Goal: Navigation & Orientation: Find specific page/section

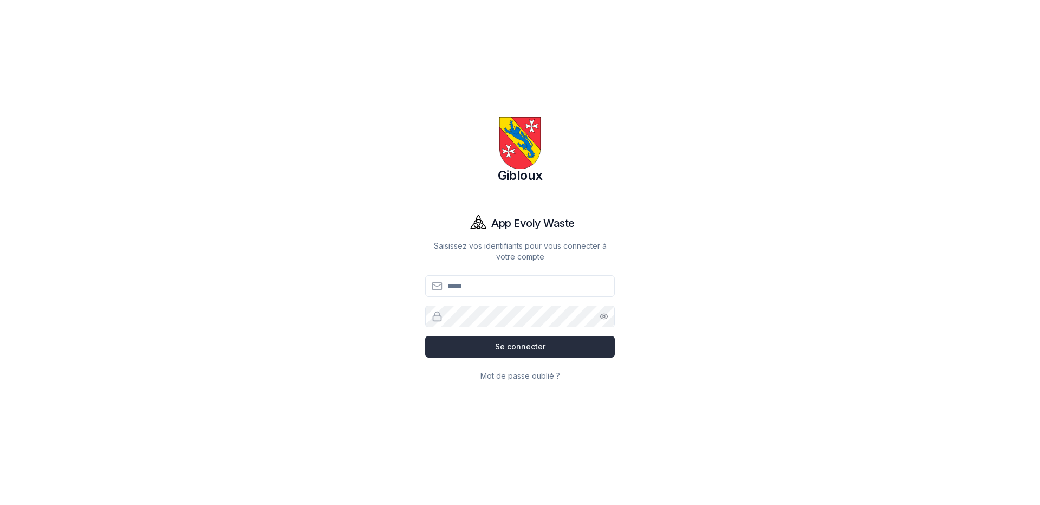
type input "**********"
click at [449, 179] on button "Se connecter" at bounding box center [520, 347] width 190 height 22
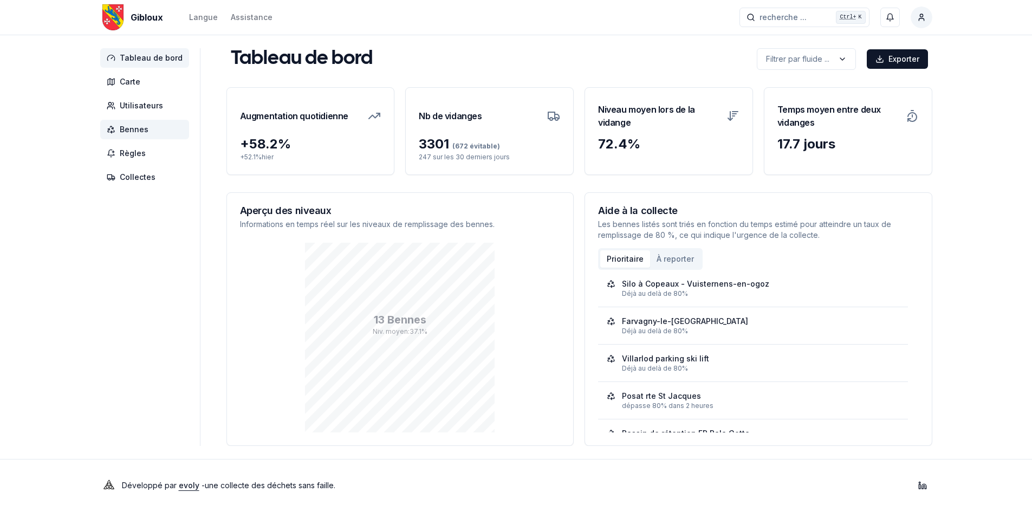
click at [134, 127] on span "Bennes" at bounding box center [134, 129] width 29 height 11
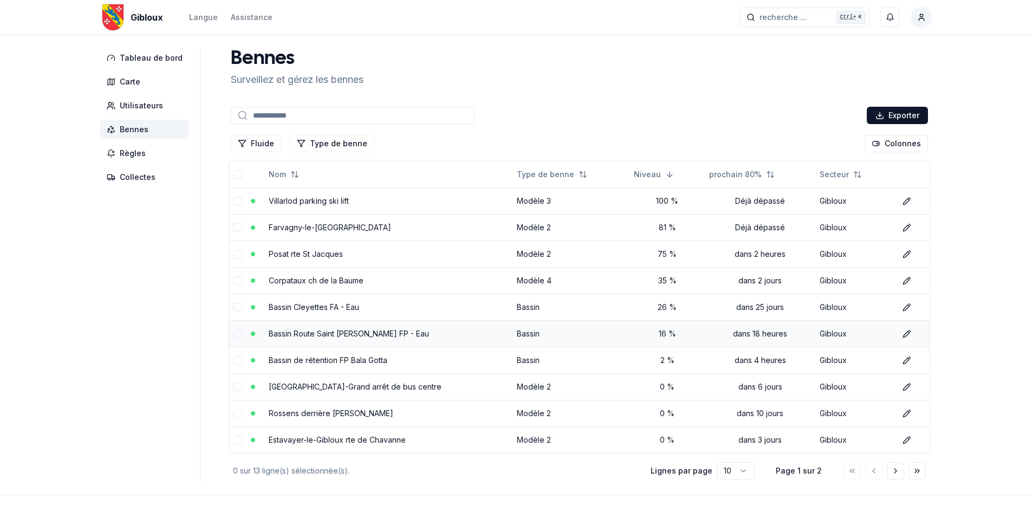
click at [343, 179] on link "Bassin Route Saint [PERSON_NAME] FP - Eau" at bounding box center [349, 333] width 160 height 9
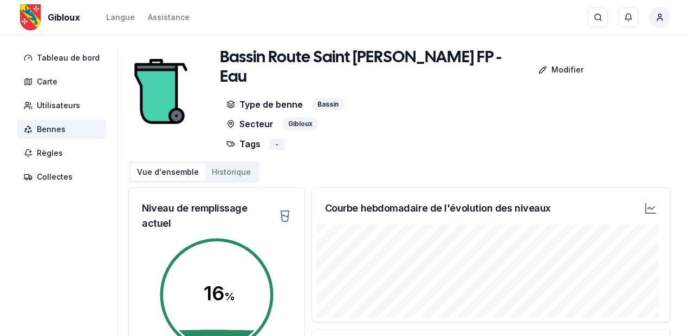
click at [449, 179] on icon at bounding box center [650, 208] width 13 height 13
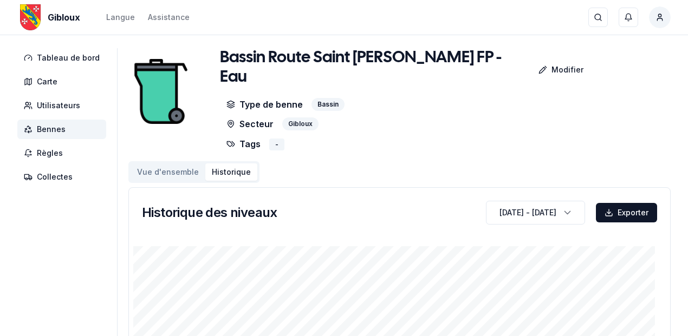
click at [53, 130] on span "Bennes" at bounding box center [51, 129] width 29 height 11
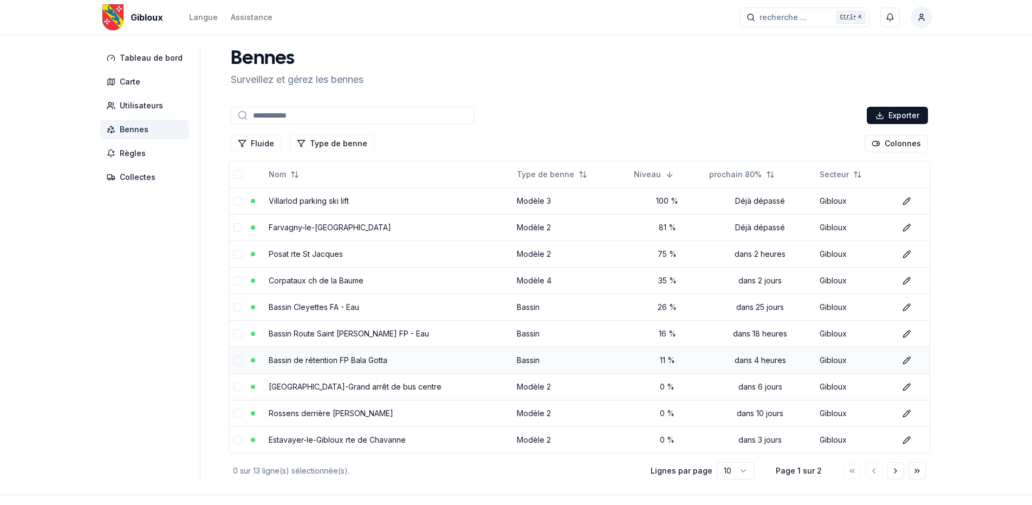
click at [343, 179] on link "Bassin de rétention FP Bala Gotta" at bounding box center [328, 359] width 119 height 9
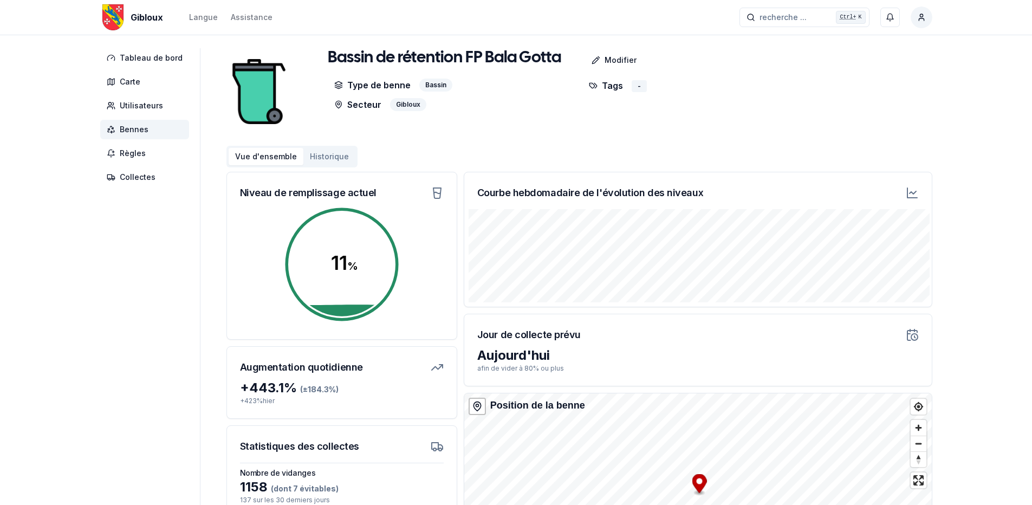
click at [147, 122] on span "Bennes" at bounding box center [144, 129] width 89 height 19
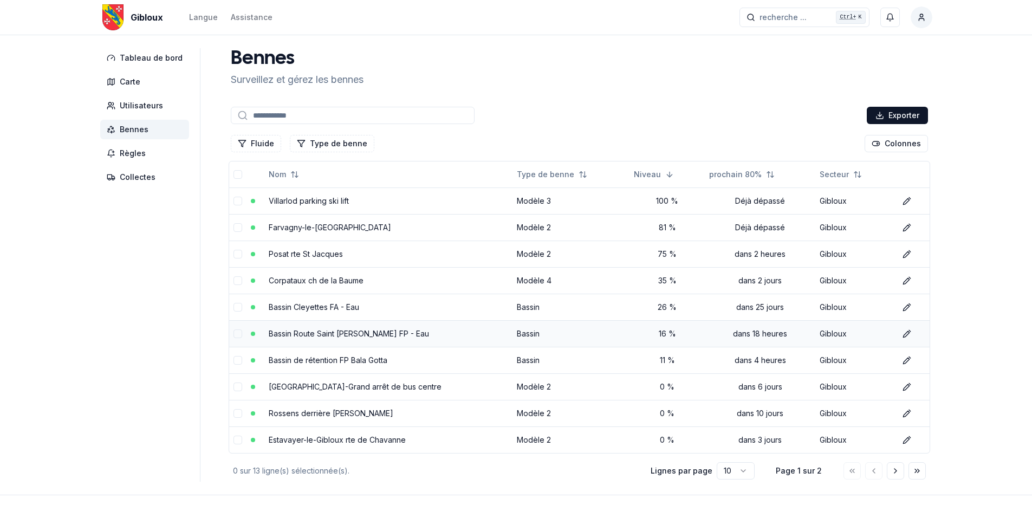
click at [358, 179] on link "Bassin Route Saint [PERSON_NAME] FP - Eau" at bounding box center [349, 333] width 160 height 9
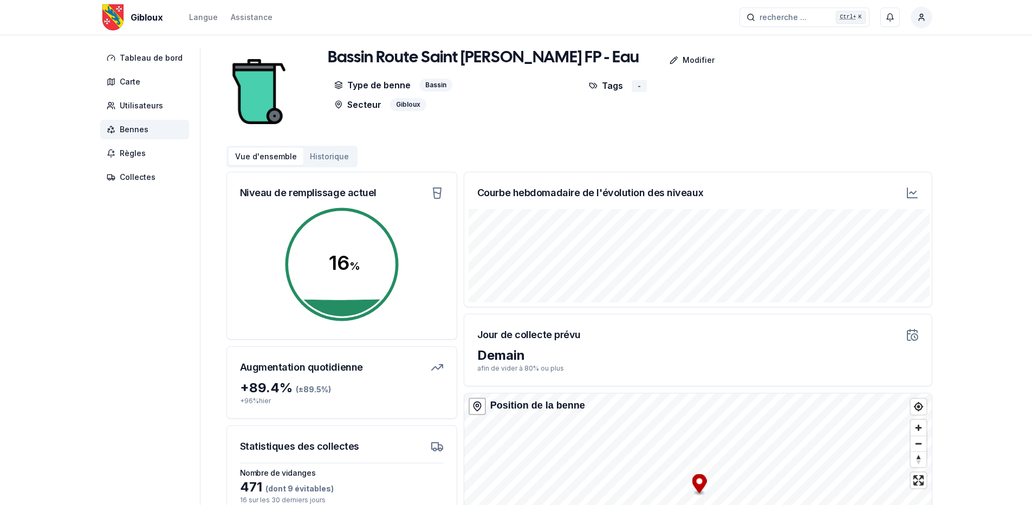
click at [134, 131] on span "Bennes" at bounding box center [134, 129] width 29 height 11
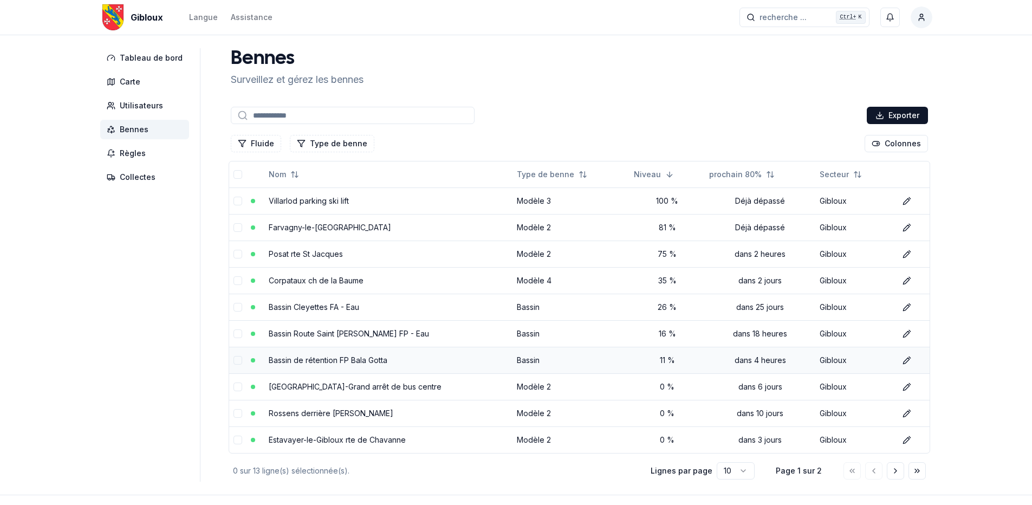
click at [320, 179] on link "Bassin de rétention FP Bala Gotta" at bounding box center [328, 359] width 119 height 9
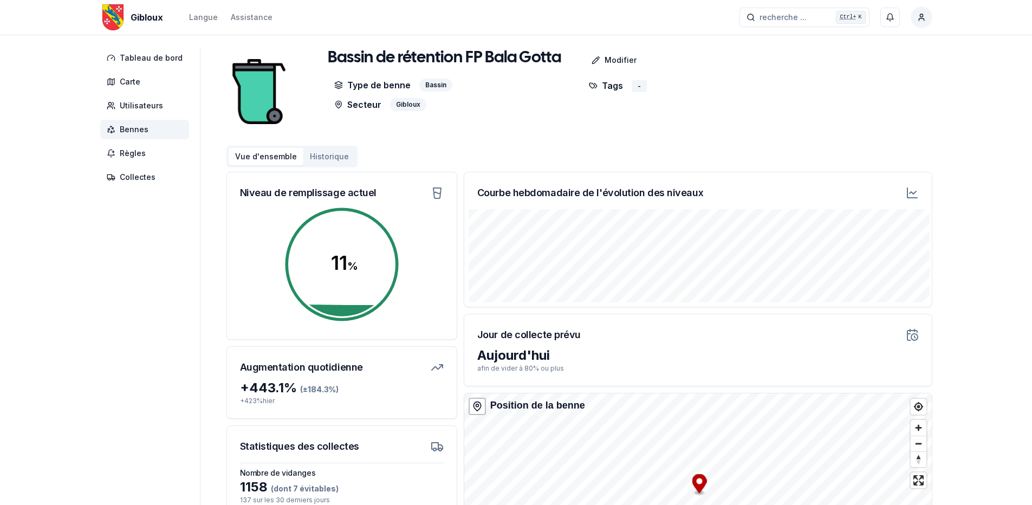
click at [449, 179] on icon at bounding box center [911, 192] width 13 height 13
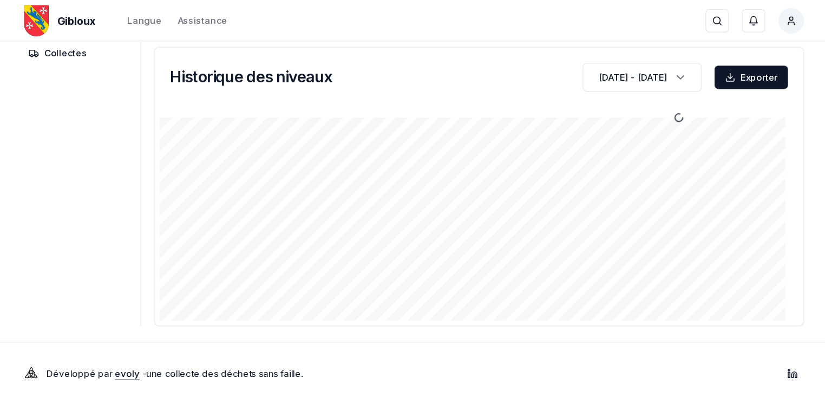
scroll to position [66, 0]
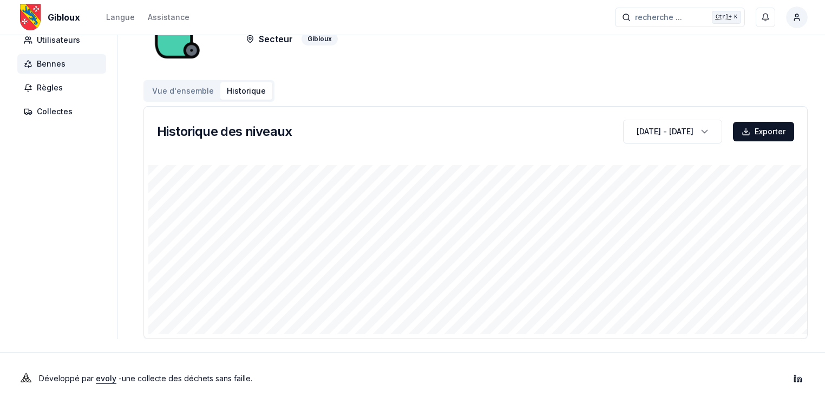
click at [46, 62] on span "Bennes" at bounding box center [51, 63] width 29 height 11
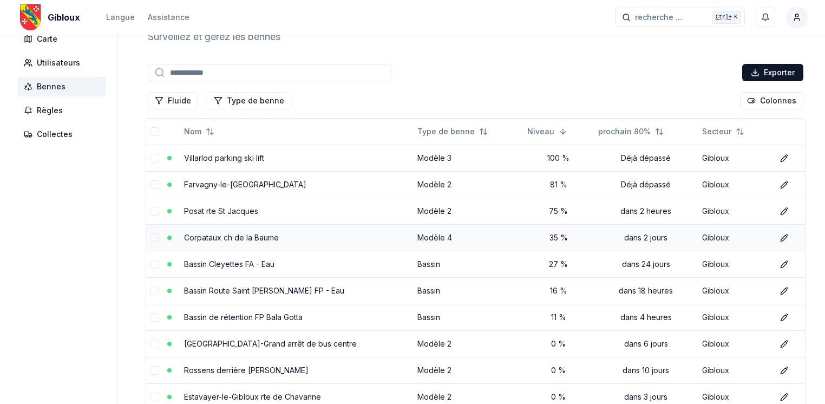
scroll to position [43, 0]
click at [224, 179] on link "Bassin Cleyettes FA - Eau" at bounding box center [229, 263] width 90 height 9
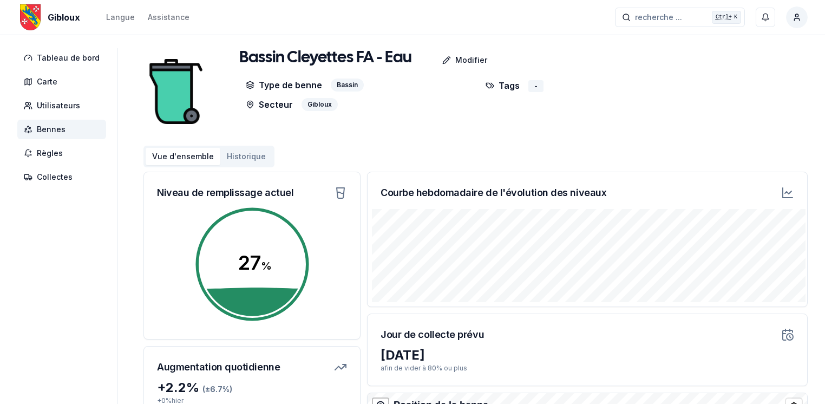
click at [449, 15] on html "Gibloux Langue Assistance recherche ... recherche ... Ctrl+ K Michel Oehen Tabl…" at bounding box center [412, 329] width 825 height 658
click at [449, 57] on html "Gibloux Langue Assistance recherche ... recherche ... Ctrl+ K Michel Oehen Tabl…" at bounding box center [412, 329] width 825 height 658
click at [449, 57] on p "Modifier" at bounding box center [471, 60] width 32 height 11
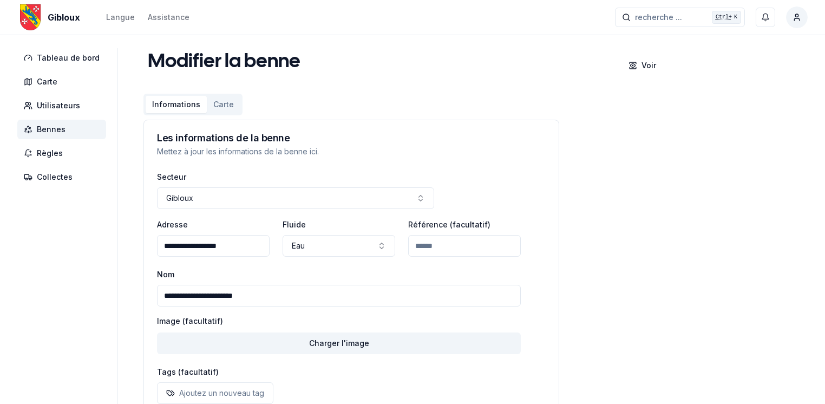
click at [282, 140] on h3 "Les informations de la benne" at bounding box center [351, 138] width 389 height 10
click at [48, 154] on span "Règles" at bounding box center [50, 153] width 26 height 11
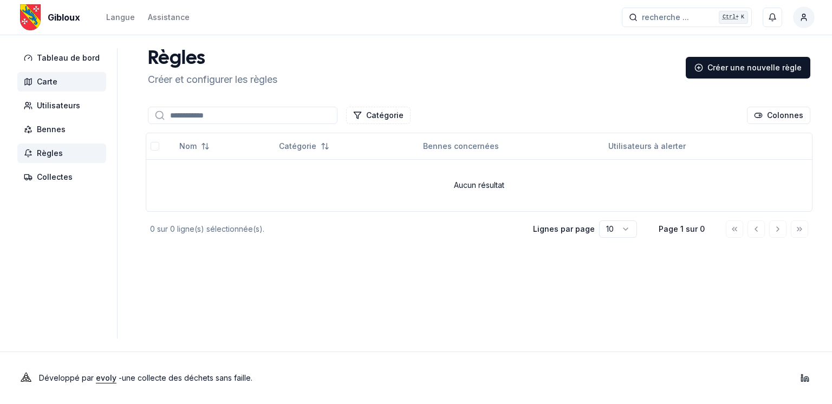
click at [48, 80] on span "Carte" at bounding box center [47, 81] width 21 height 11
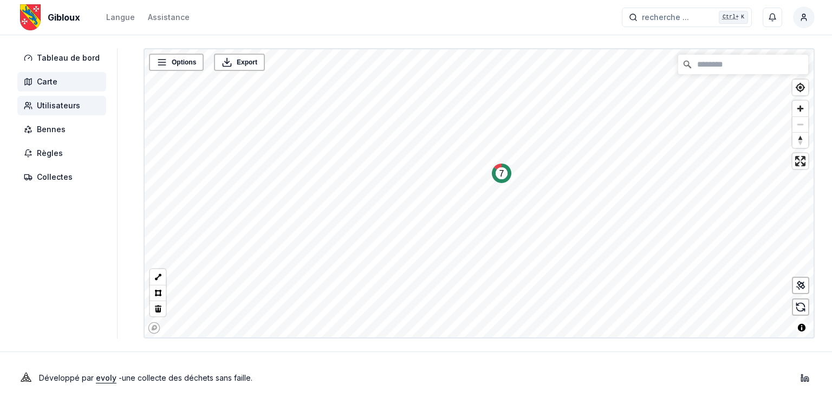
click at [49, 106] on span "Utilisateurs" at bounding box center [58, 105] width 43 height 11
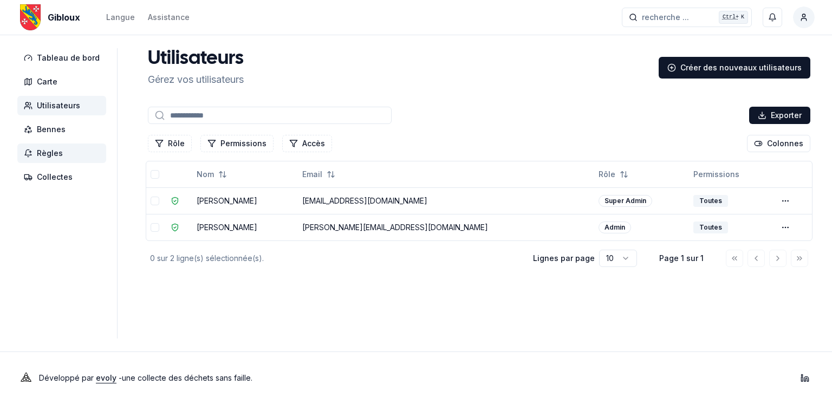
click at [57, 153] on span "Règles" at bounding box center [50, 153] width 26 height 11
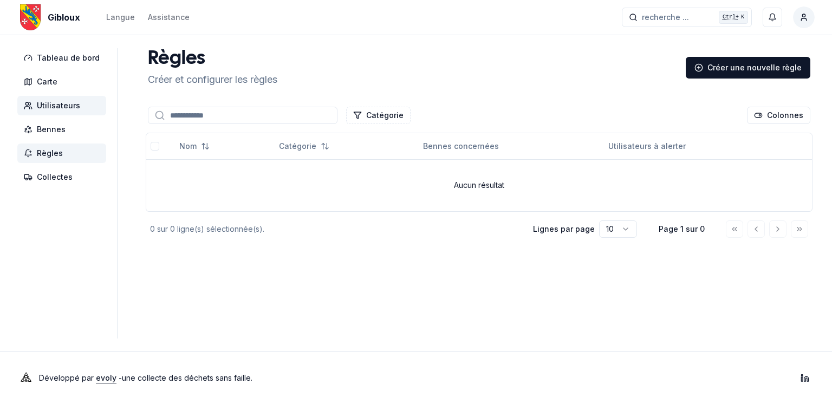
click at [51, 101] on span "Utilisateurs" at bounding box center [58, 105] width 43 height 11
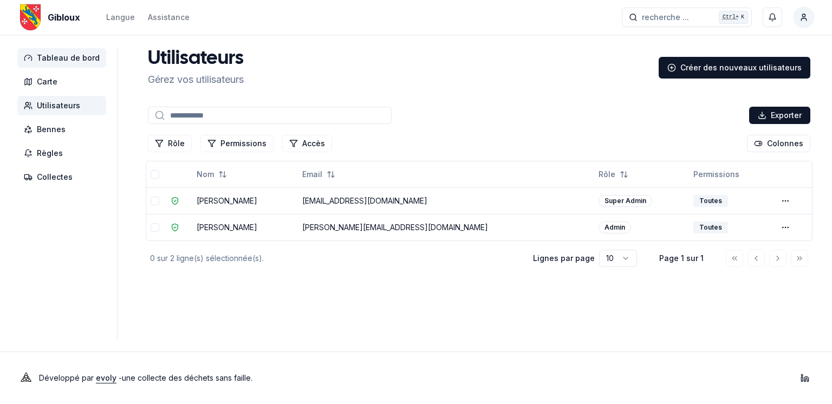
click at [54, 56] on span "Tableau de bord" at bounding box center [68, 58] width 63 height 11
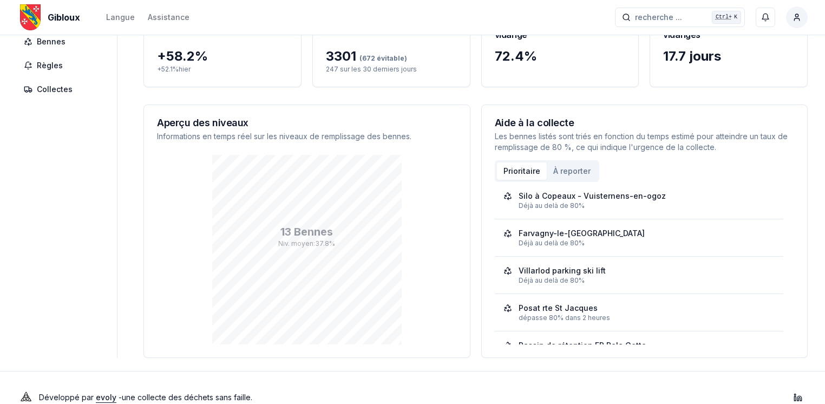
scroll to position [107, 0]
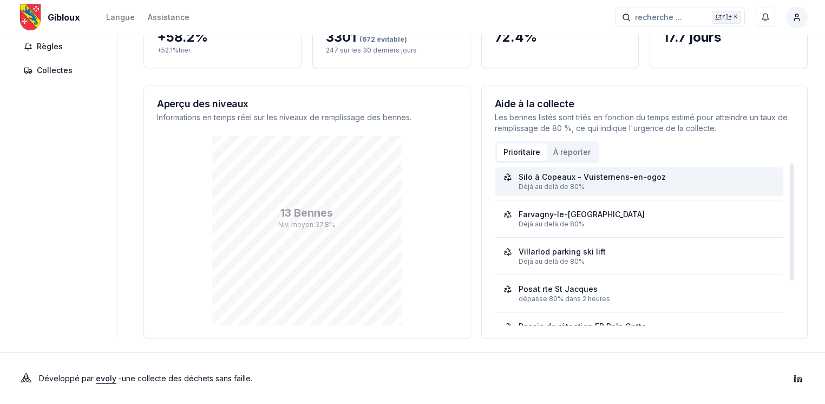
click at [449, 175] on div "Silo à Copeaux - Vuisternens-en-ogoz" at bounding box center [592, 177] width 147 height 11
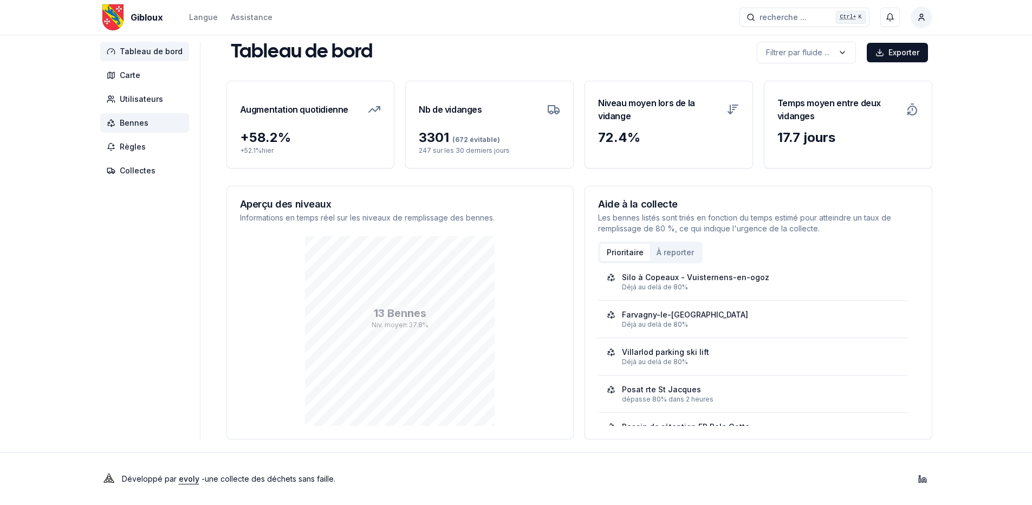
click at [130, 121] on span "Bennes" at bounding box center [134, 123] width 29 height 11
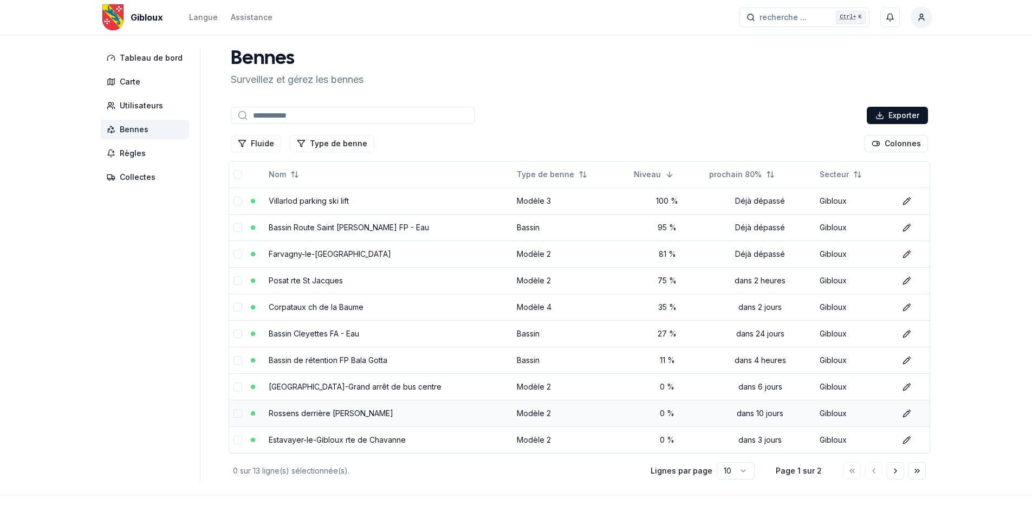
click at [332, 179] on link "Rossens derrière [PERSON_NAME]" at bounding box center [331, 412] width 125 height 9
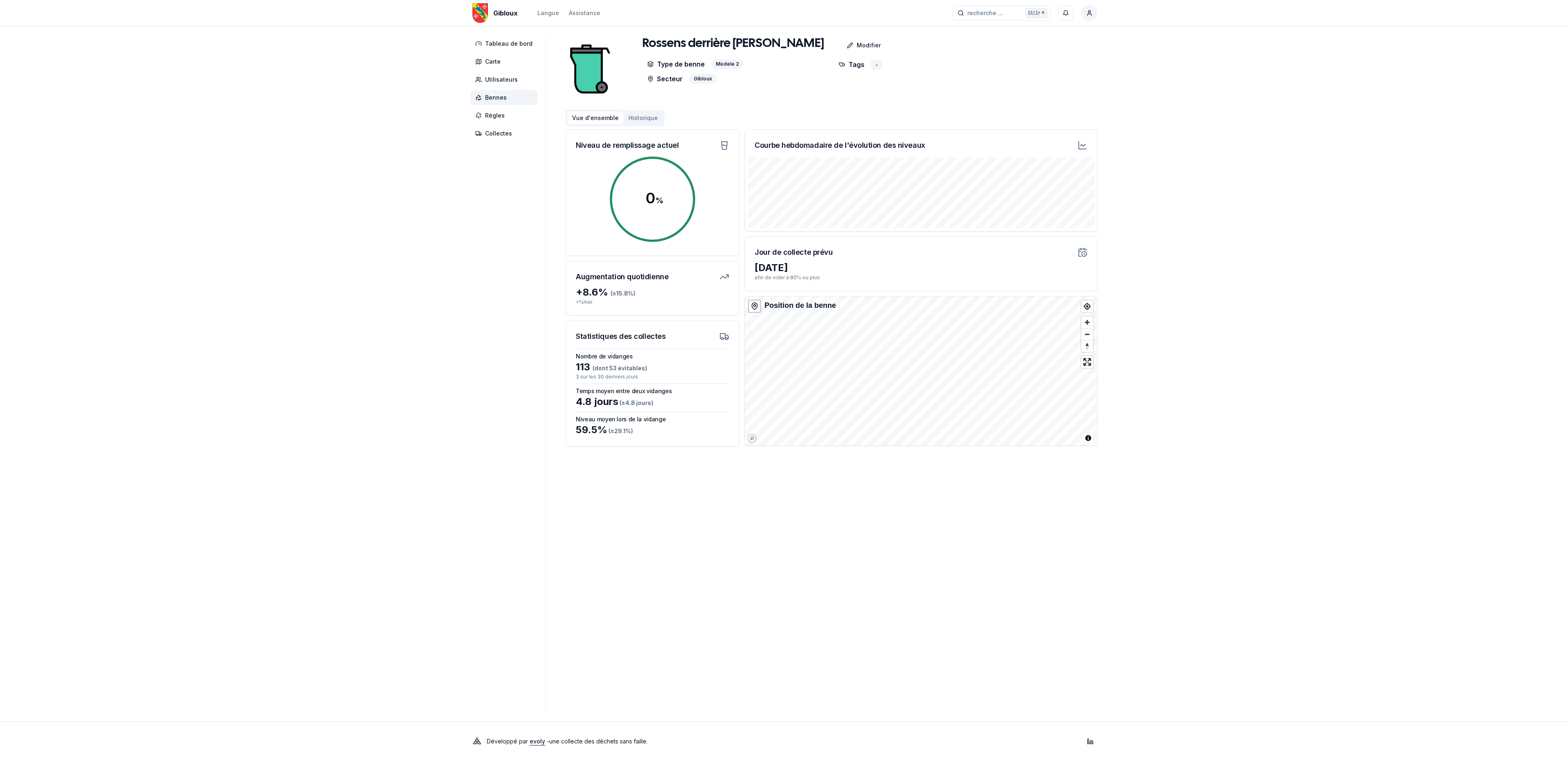
click at [339, 135] on icon at bounding box center [1082, 145] width 10 height 10
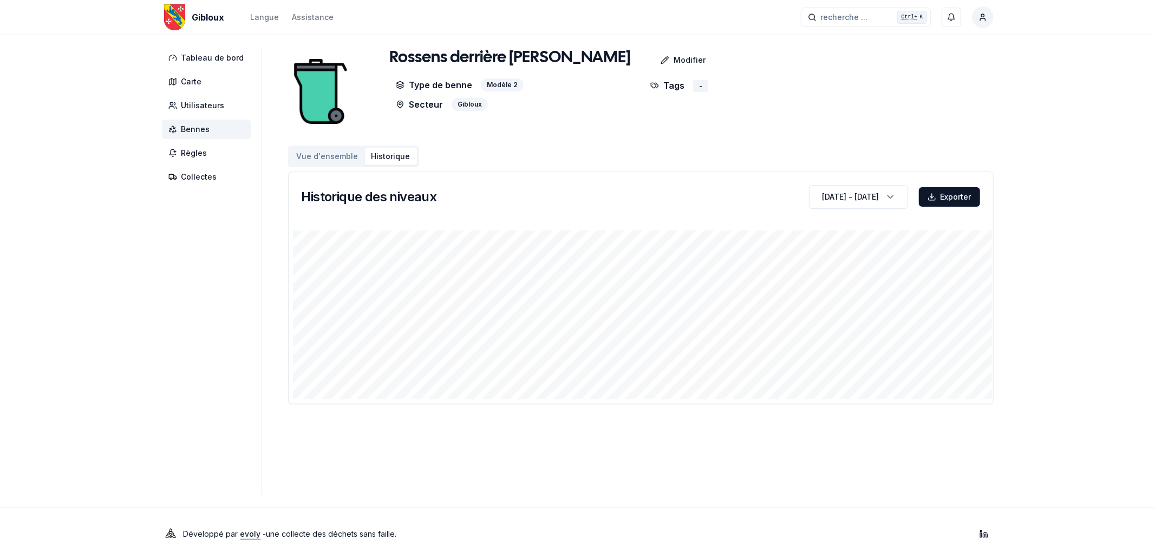
click at [203, 128] on span "Bennes" at bounding box center [195, 129] width 29 height 11
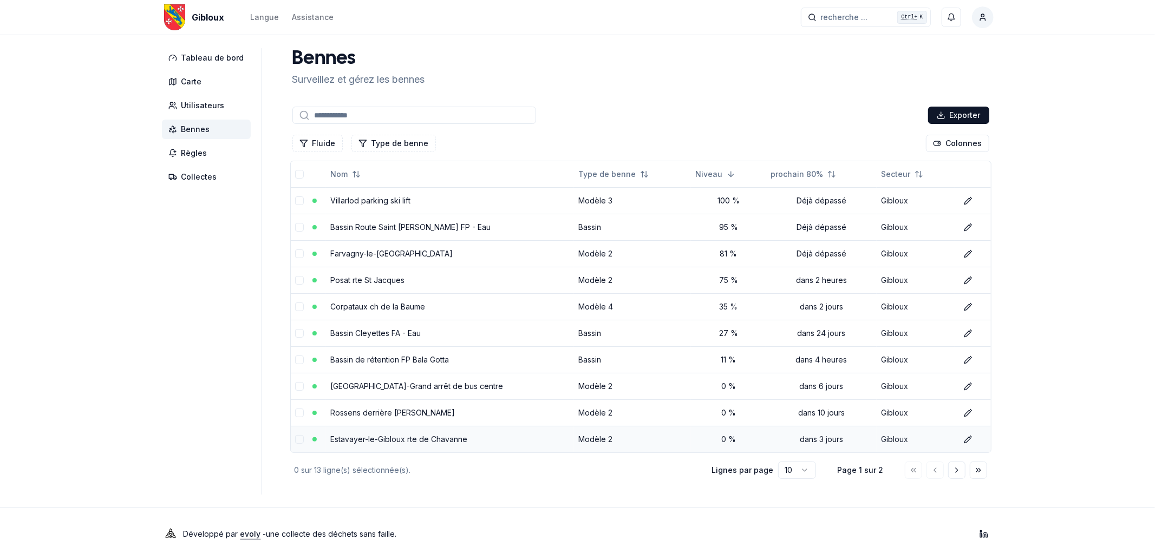
click at [412, 179] on link "Estavayer-le-Gibloux rte de Chavanne" at bounding box center [398, 439] width 137 height 9
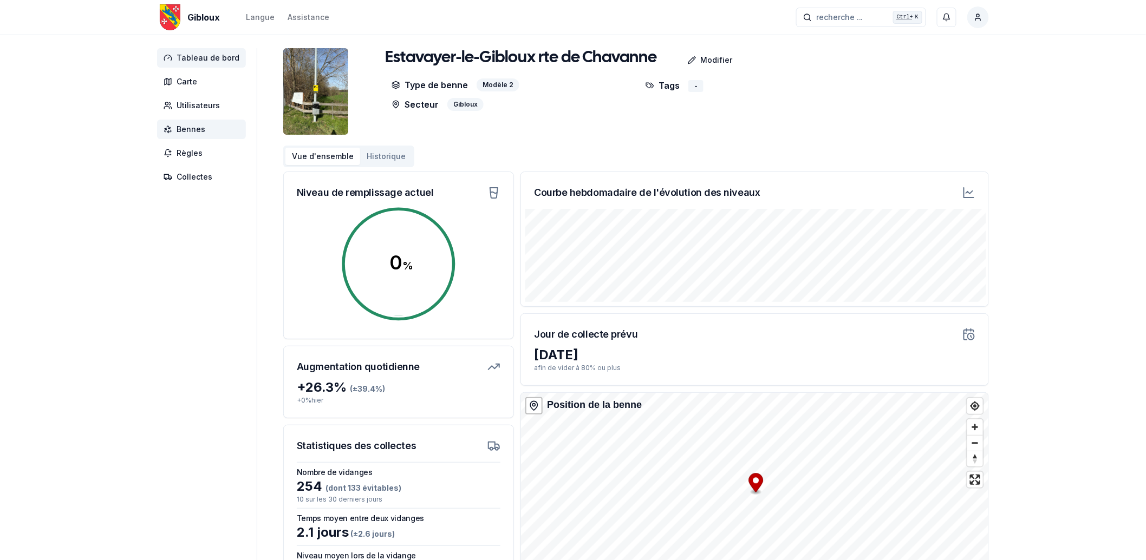
click at [201, 57] on span "Tableau de bord" at bounding box center [208, 58] width 63 height 11
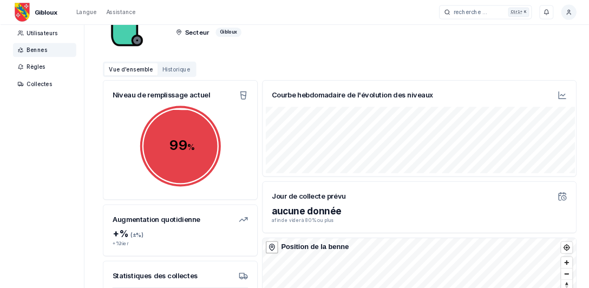
scroll to position [43, 0]
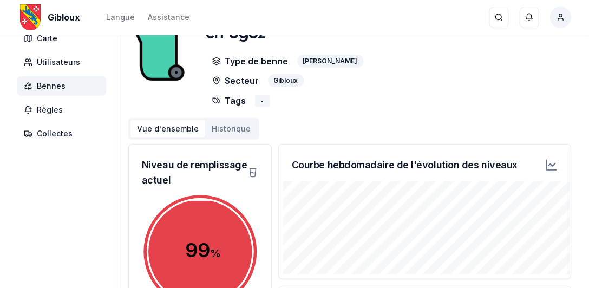
click at [552, 161] on icon at bounding box center [551, 165] width 13 height 13
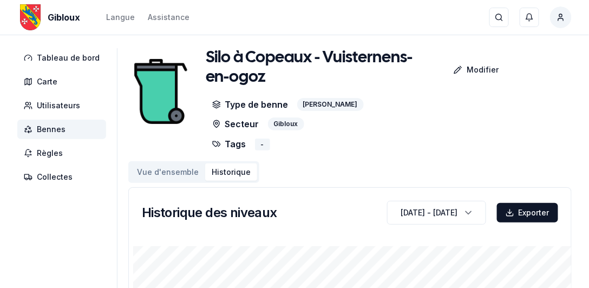
click at [58, 129] on span "Bennes" at bounding box center [51, 129] width 29 height 11
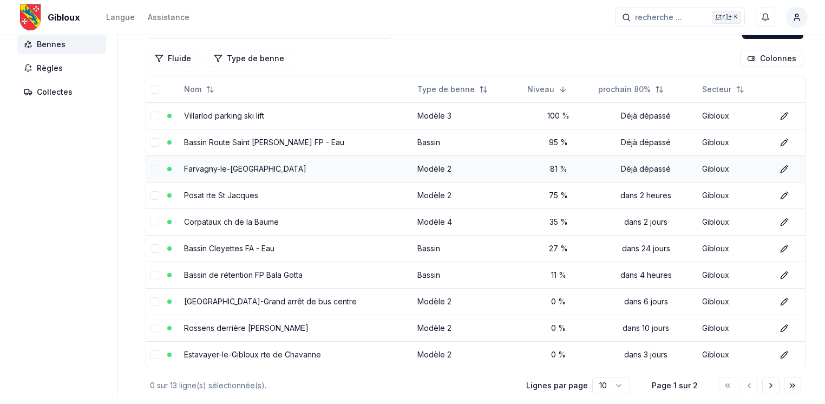
scroll to position [87, 0]
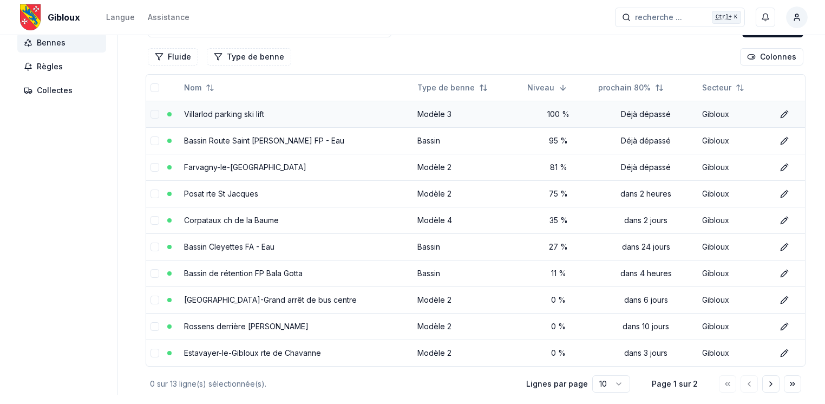
click at [236, 113] on link "Villarlod parking ski lift" at bounding box center [224, 113] width 80 height 9
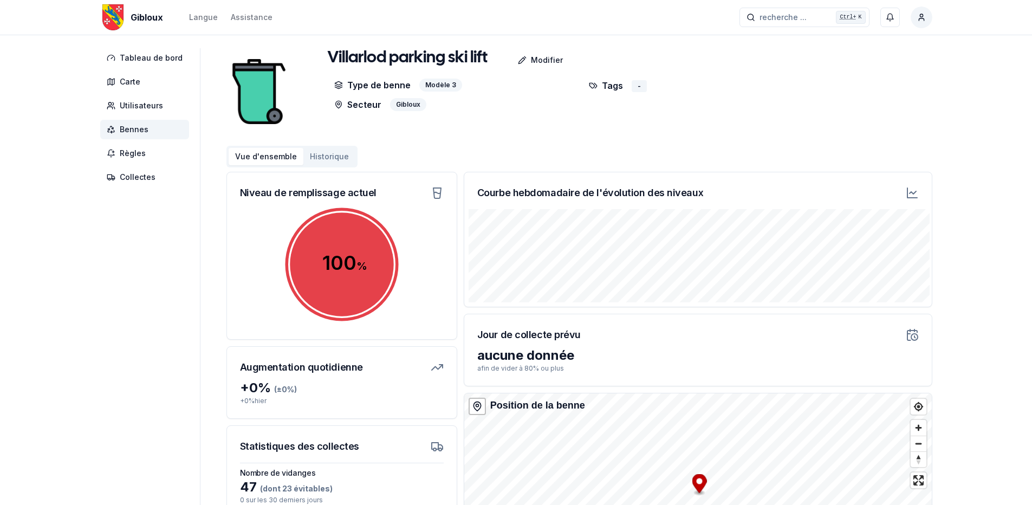
click at [825, 188] on icon at bounding box center [911, 192] width 13 height 13
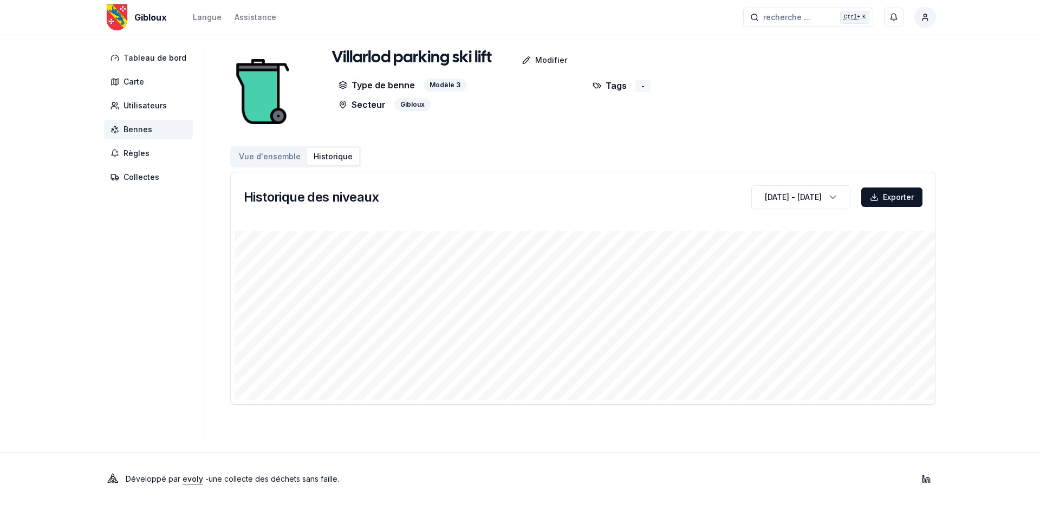
click at [637, 86] on div "-" at bounding box center [642, 86] width 15 height 12
click at [596, 86] on icon at bounding box center [596, 85] width 9 height 9
click at [147, 128] on span "Bennes" at bounding box center [137, 129] width 29 height 11
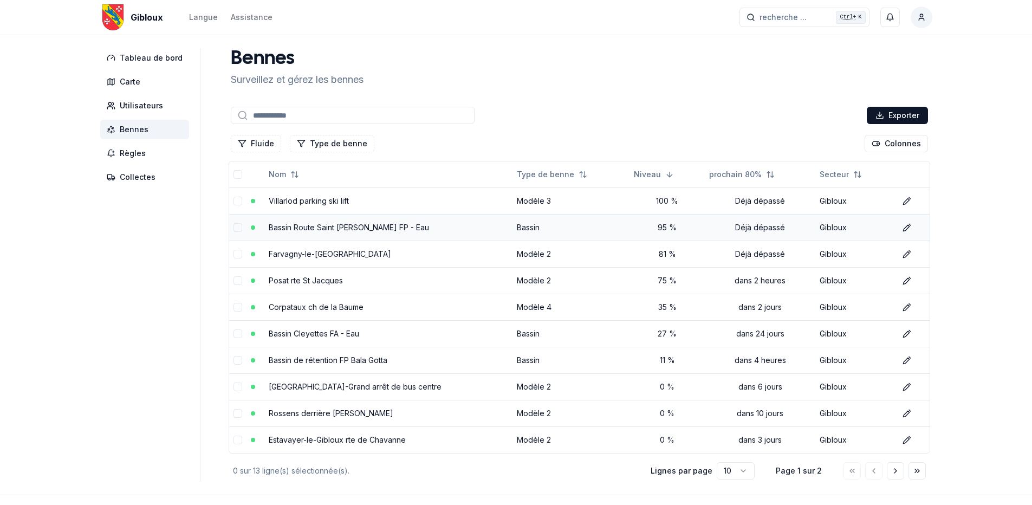
click at [327, 227] on link "Bassin Route Saint [PERSON_NAME] FP - Eau" at bounding box center [349, 227] width 160 height 9
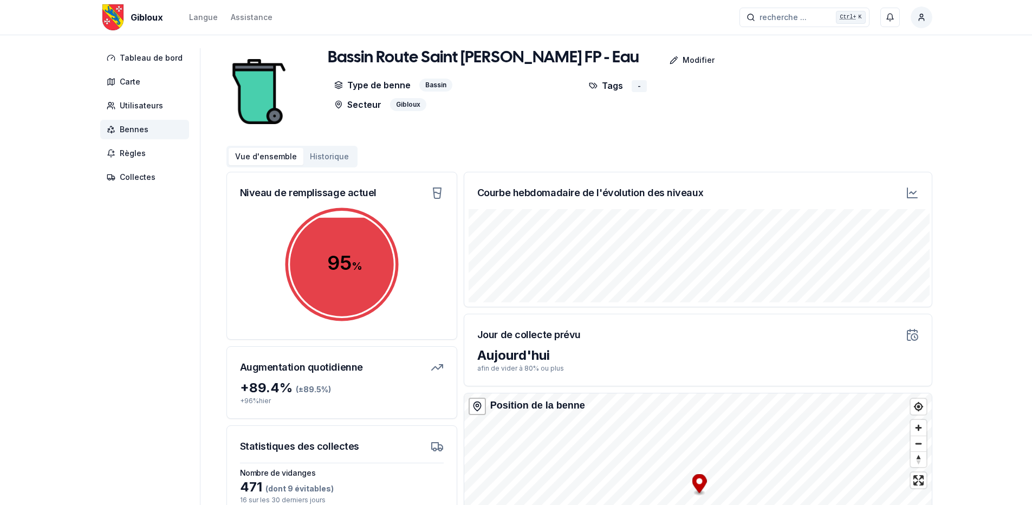
click at [145, 129] on span "Bennes" at bounding box center [134, 129] width 29 height 11
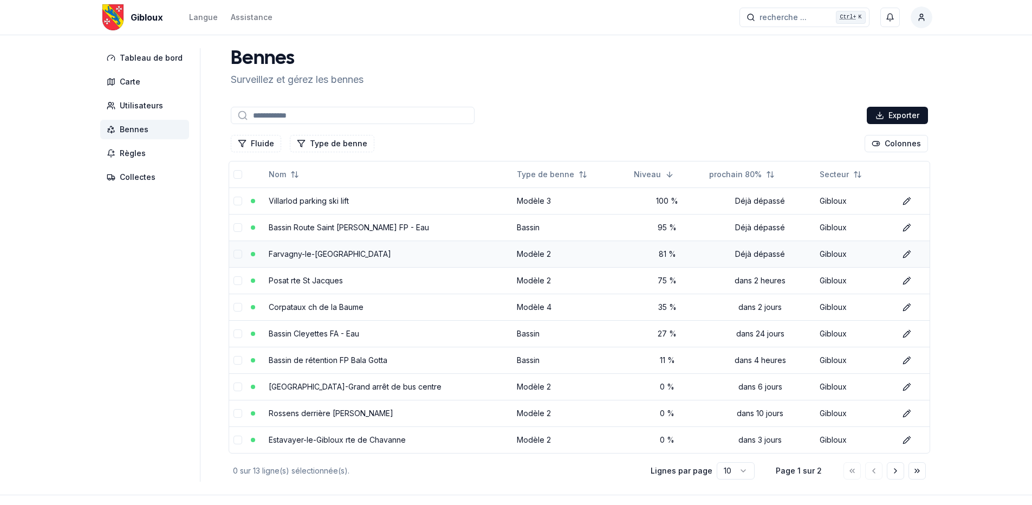
click at [334, 255] on link "Farvagny-le-[GEOGRAPHIC_DATA]" at bounding box center [330, 253] width 122 height 9
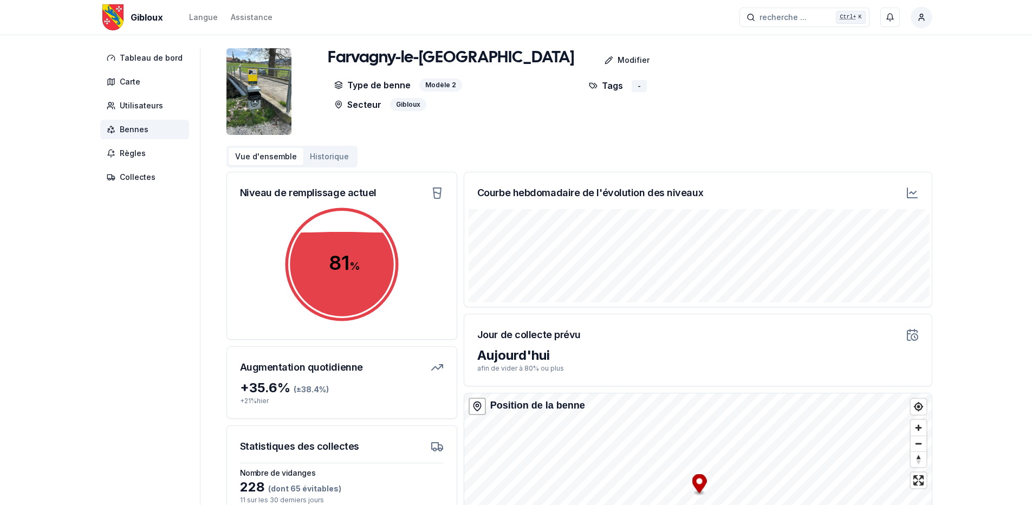
click at [133, 127] on span "Bennes" at bounding box center [134, 129] width 29 height 11
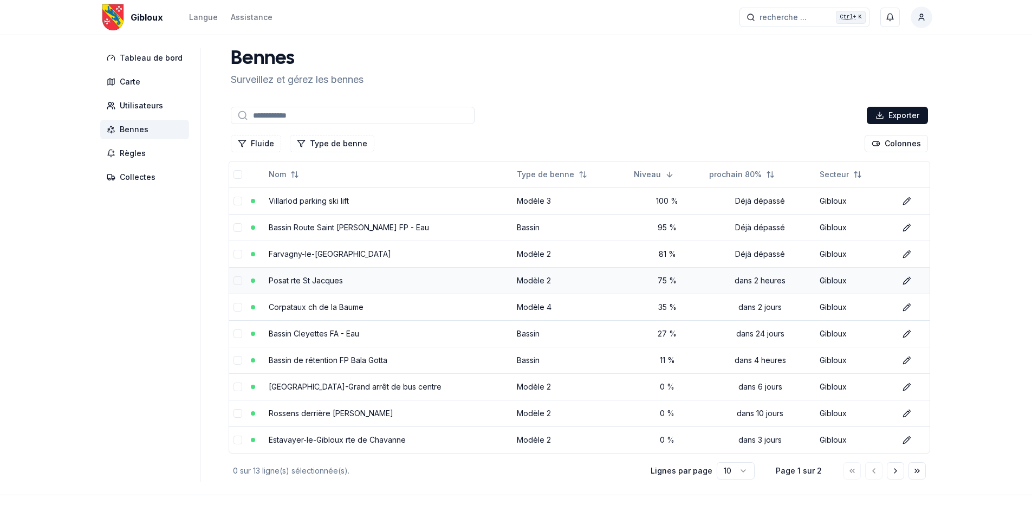
click at [305, 280] on link "Posat rte St Jacques" at bounding box center [306, 280] width 74 height 9
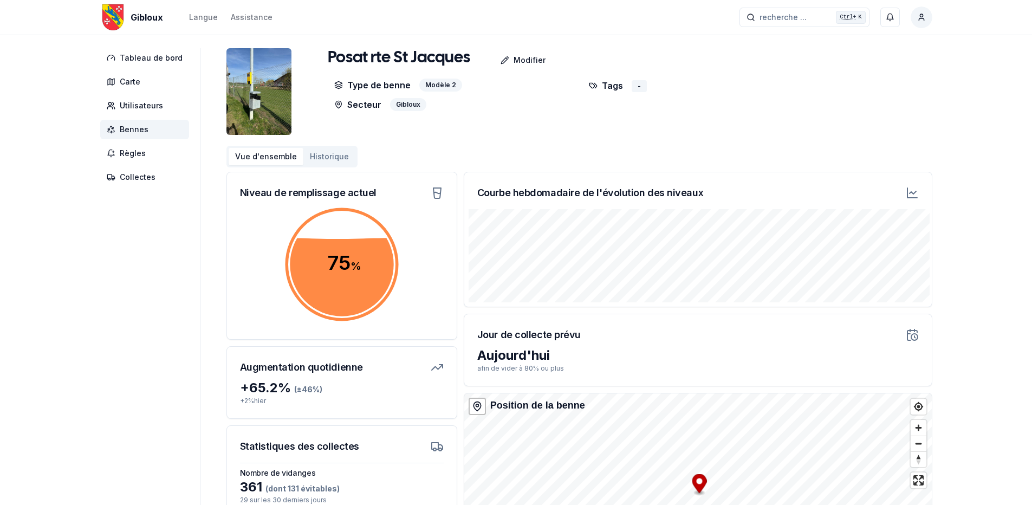
click at [140, 129] on span "Bennes" at bounding box center [134, 129] width 29 height 11
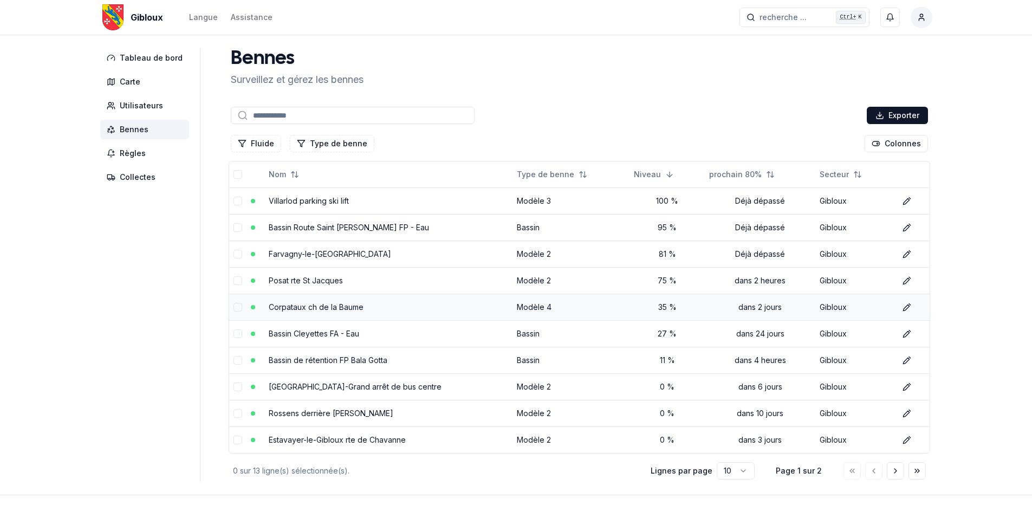
click at [322, 305] on link "Corpataux ch de la Baume" at bounding box center [316, 306] width 95 height 9
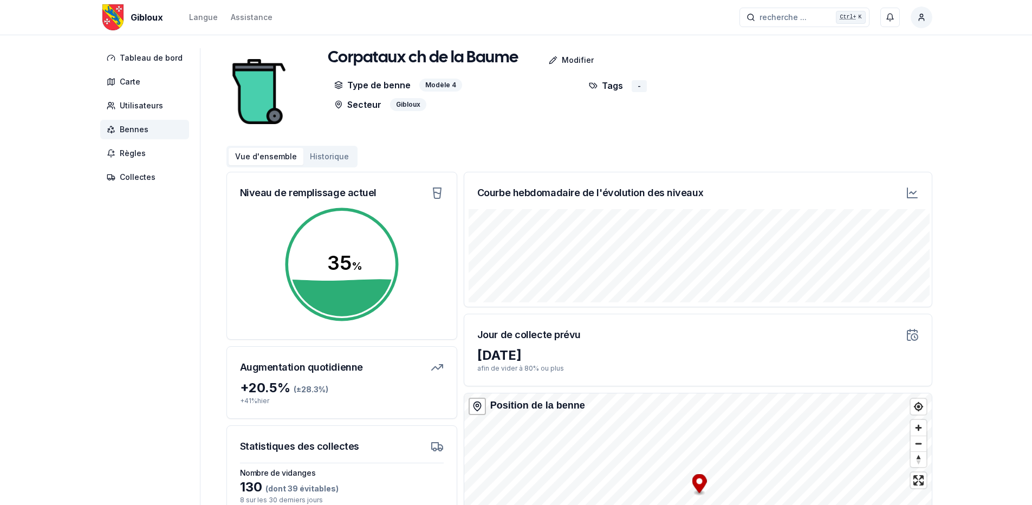
click at [138, 127] on span "Bennes" at bounding box center [134, 129] width 29 height 11
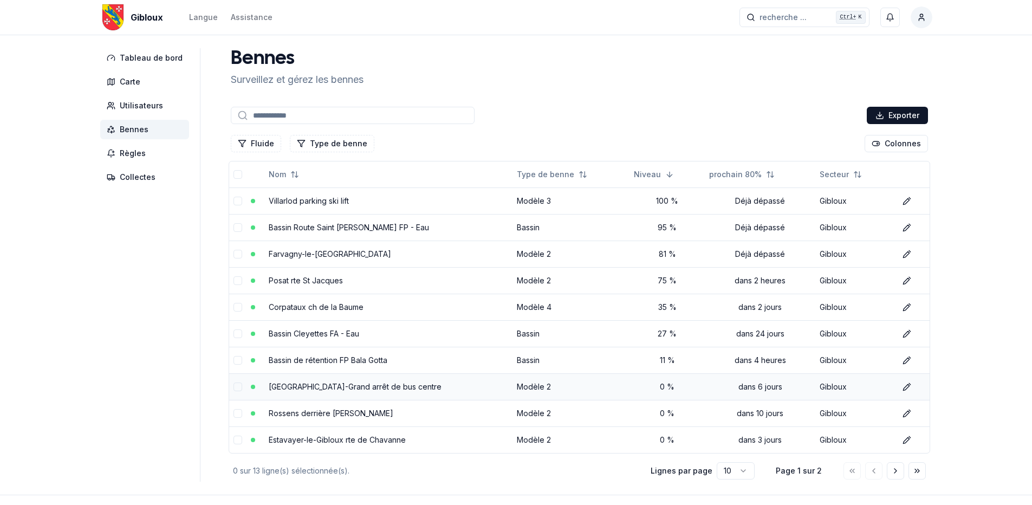
click at [340, 386] on link "[GEOGRAPHIC_DATA]-Grand arrêt de bus centre" at bounding box center [355, 386] width 173 height 9
